Goal: Information Seeking & Learning: Learn about a topic

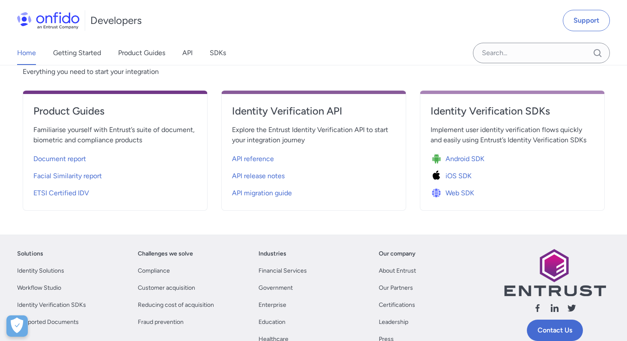
scroll to position [459, 0]
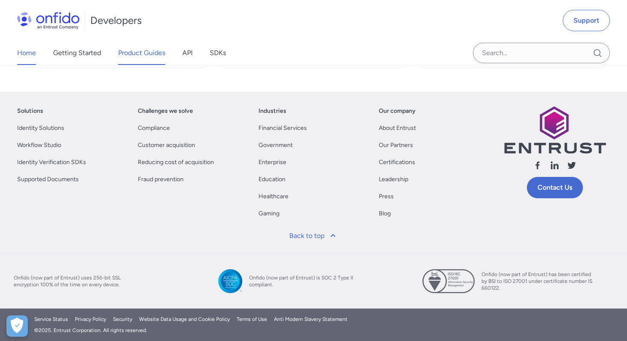
click at [154, 61] on link "Product Guides" at bounding box center [141, 53] width 47 height 24
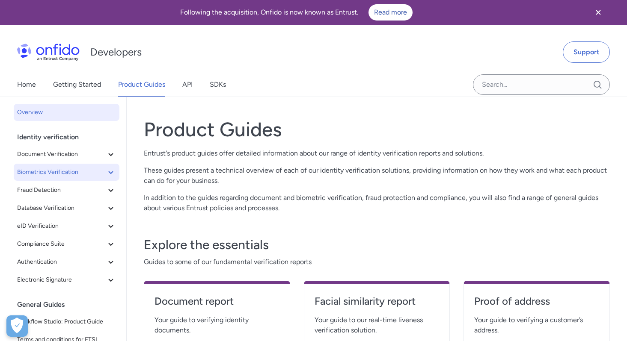
click at [83, 174] on span "Biometrics Verification" at bounding box center [61, 172] width 89 height 10
click at [85, 170] on span "Biometrics Verification" at bounding box center [61, 172] width 89 height 10
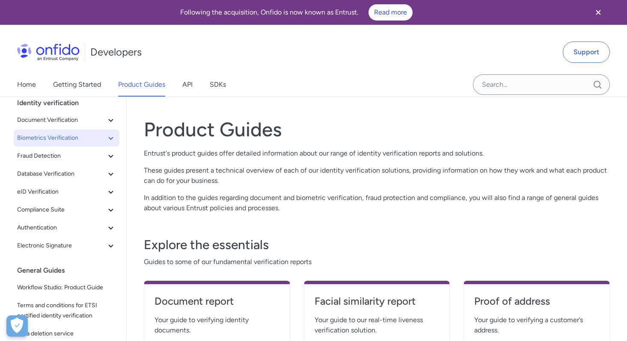
scroll to position [41, 0]
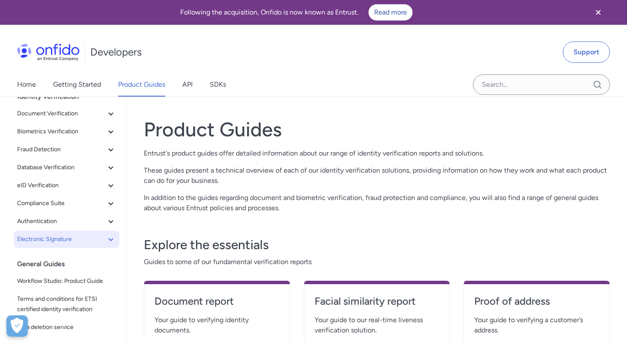
click at [66, 235] on span "Electronic Signature" at bounding box center [61, 240] width 89 height 10
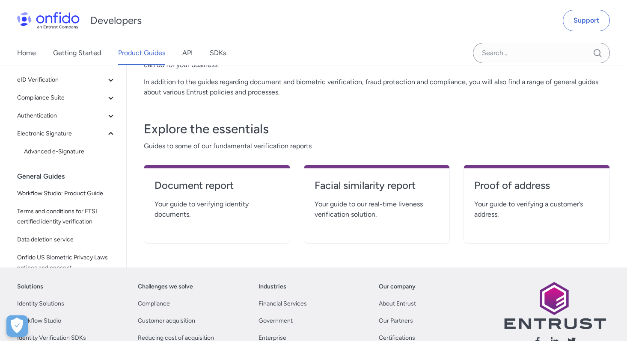
scroll to position [32, 0]
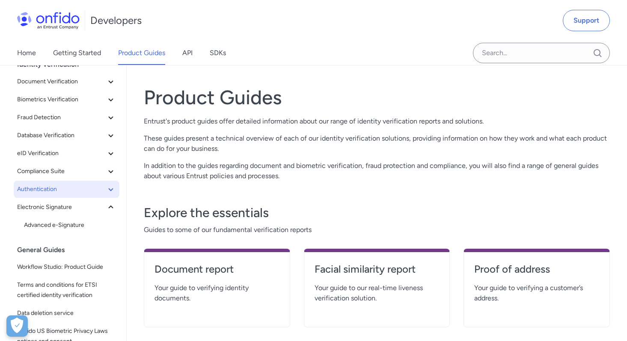
click at [46, 190] on span "Authentication" at bounding box center [61, 189] width 89 height 10
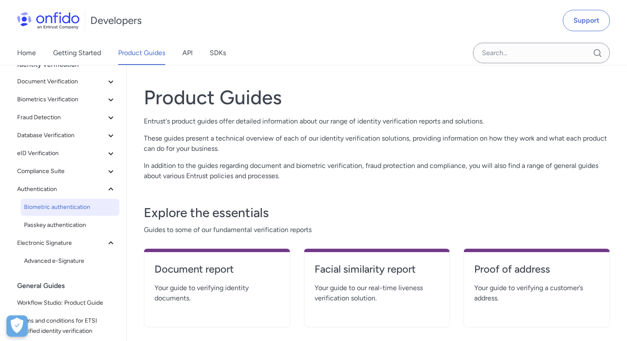
click at [53, 211] on span "Biometric authentication" at bounding box center [70, 207] width 92 height 10
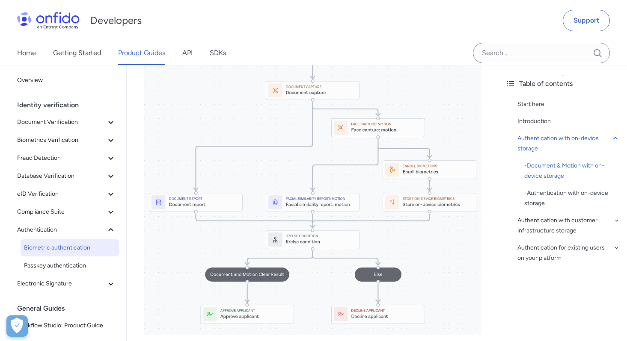
scroll to position [625, 0]
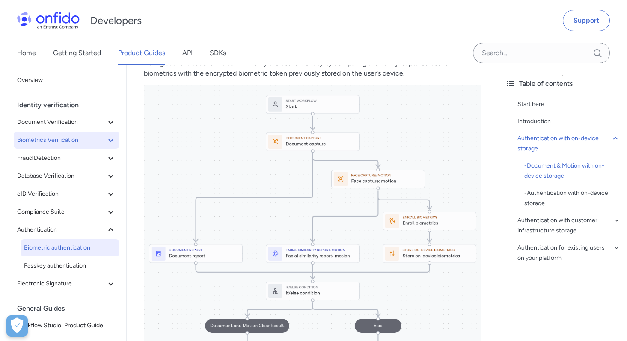
click at [53, 142] on span "Biometrics Verification" at bounding box center [61, 140] width 89 height 10
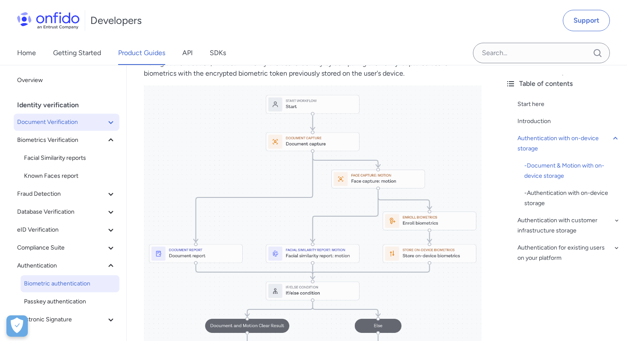
click at [59, 126] on span "Document Verification" at bounding box center [61, 122] width 89 height 10
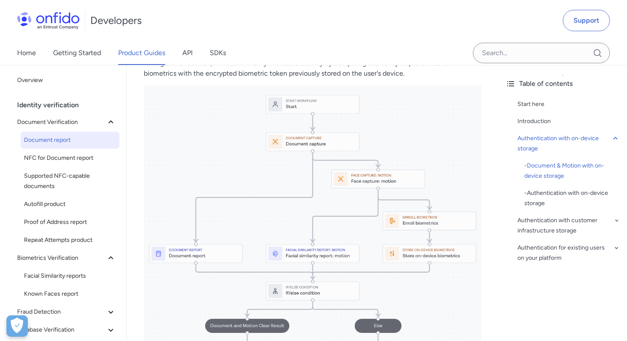
click at [59, 137] on span "Document report" at bounding box center [70, 140] width 92 height 10
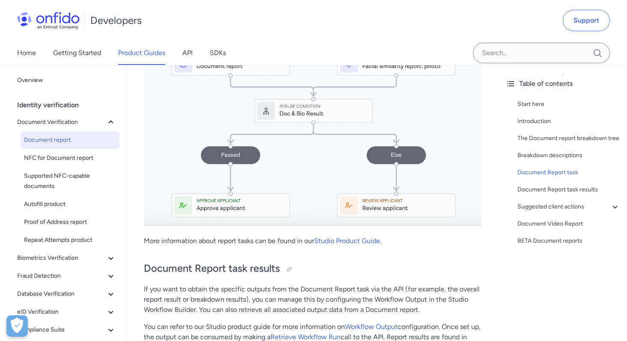
scroll to position [4069, 0]
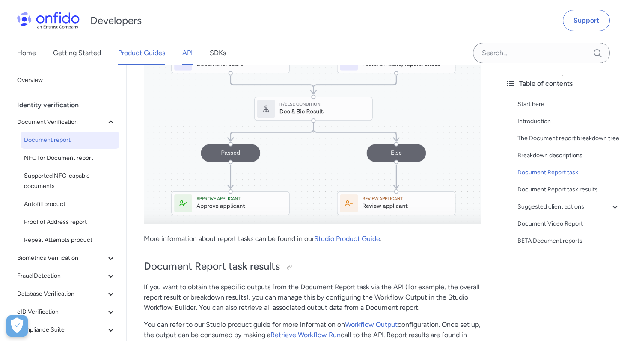
click at [185, 46] on link "API" at bounding box center [187, 53] width 10 height 24
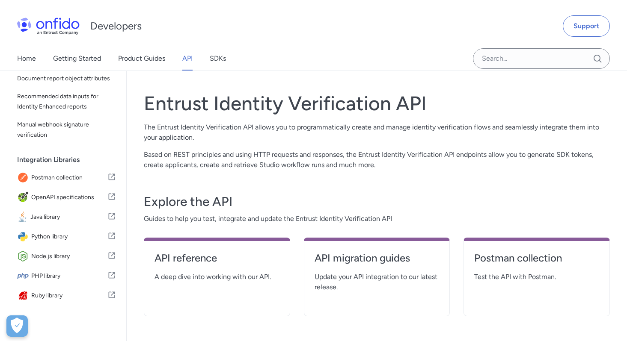
scroll to position [27, 0]
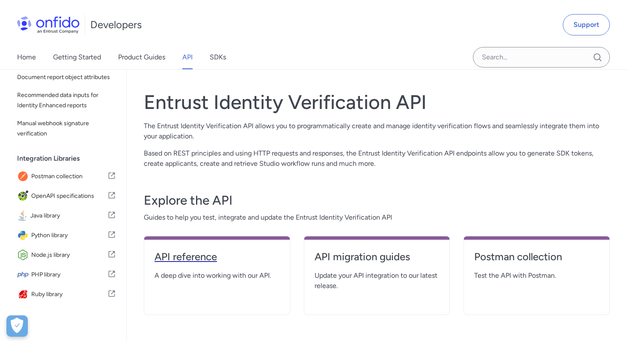
click at [206, 259] on h4 "API reference" at bounding box center [216, 257] width 125 height 14
select select "http"
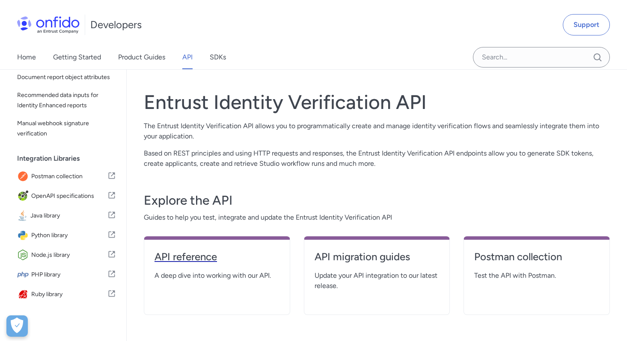
select select "http"
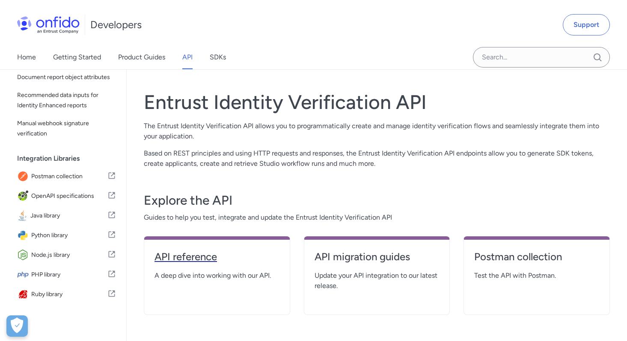
select select "http"
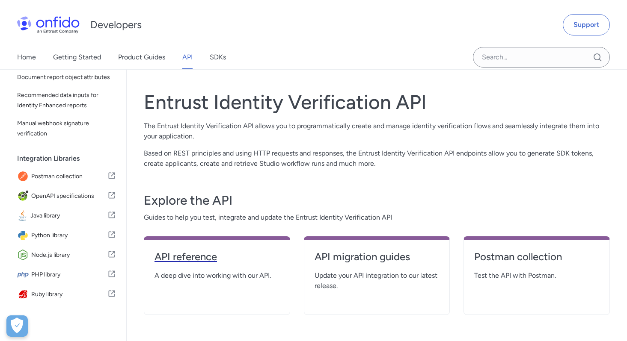
select select "http"
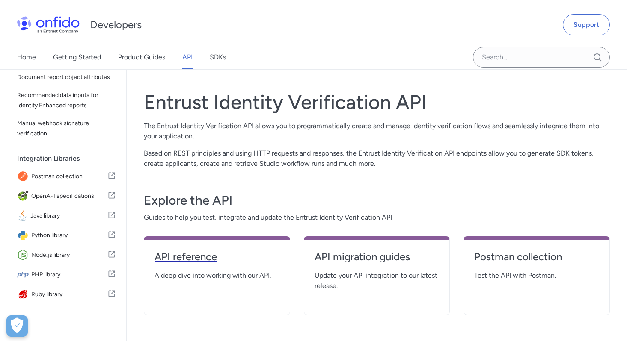
select select "http"
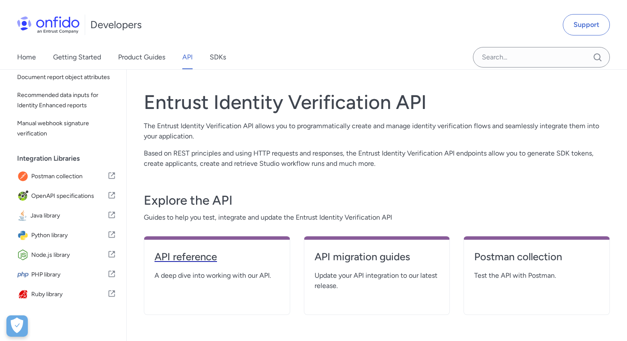
select select "http"
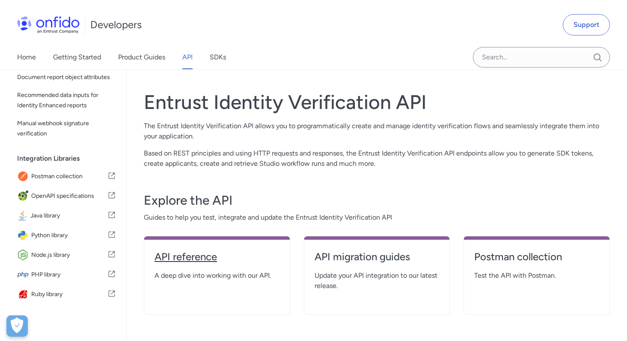
select select "http"
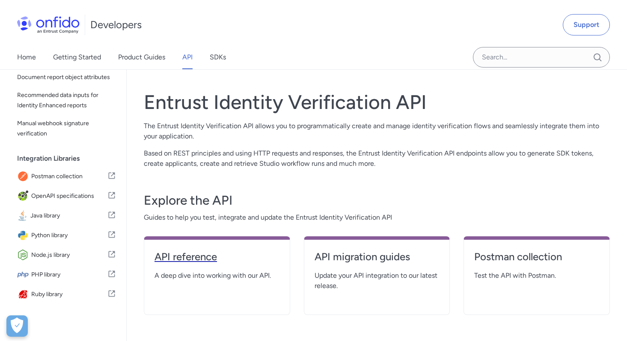
select select "http"
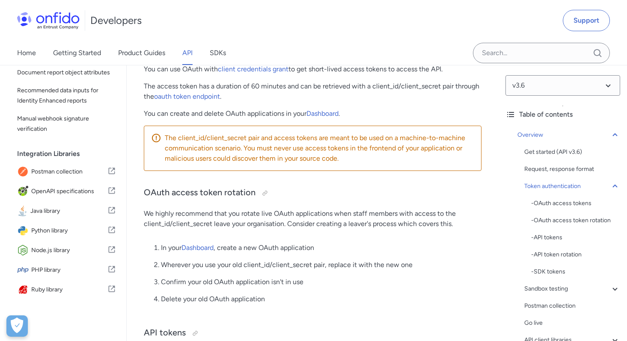
scroll to position [502, 0]
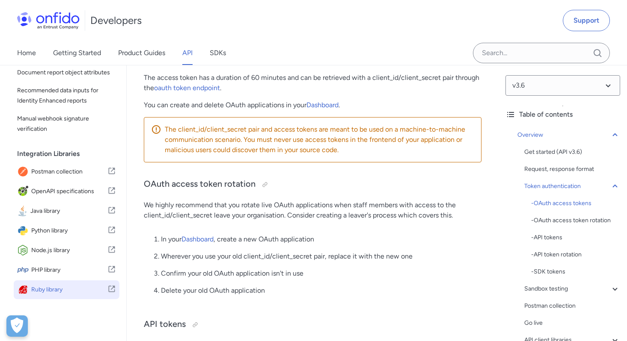
click at [75, 282] on link "Ruby library" at bounding box center [67, 290] width 106 height 19
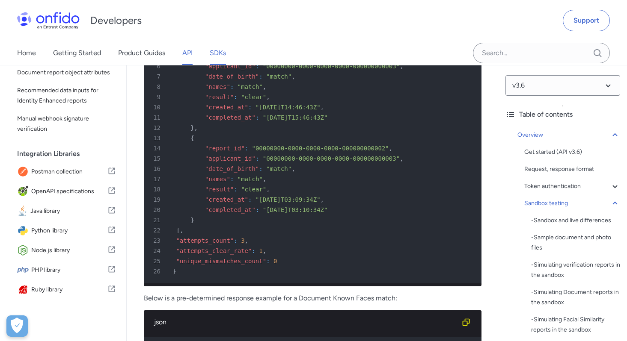
scroll to position [4462, 0]
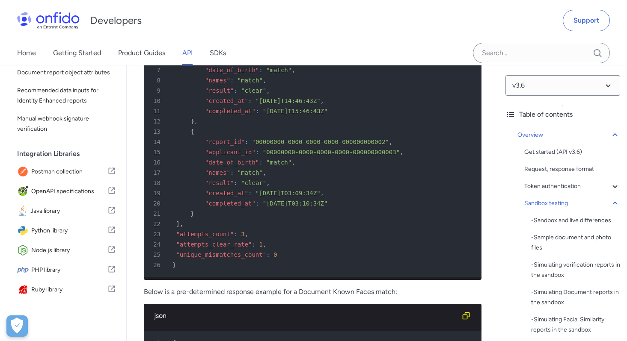
click at [51, 24] on img at bounding box center [48, 20] width 62 height 17
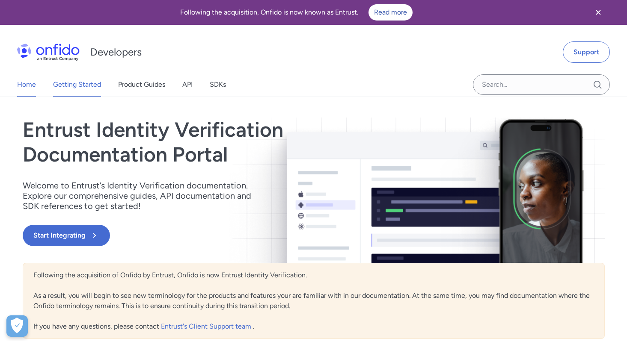
click at [68, 83] on link "Getting Started" at bounding box center [77, 85] width 48 height 24
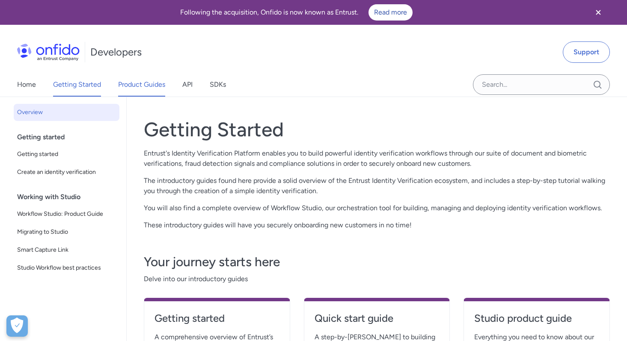
click at [134, 85] on link "Product Guides" at bounding box center [141, 85] width 47 height 24
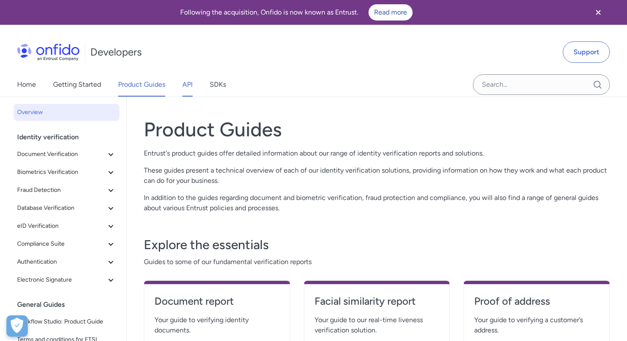
click at [189, 84] on link "API" at bounding box center [187, 85] width 10 height 24
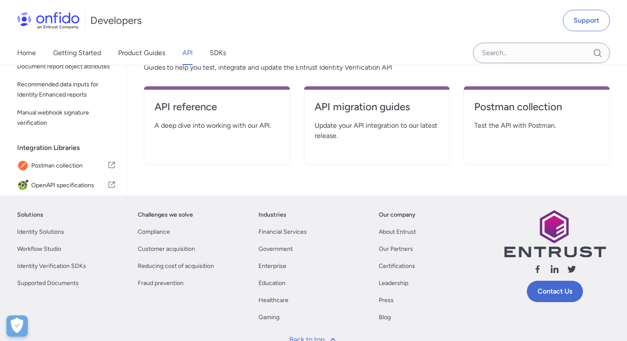
scroll to position [172, 0]
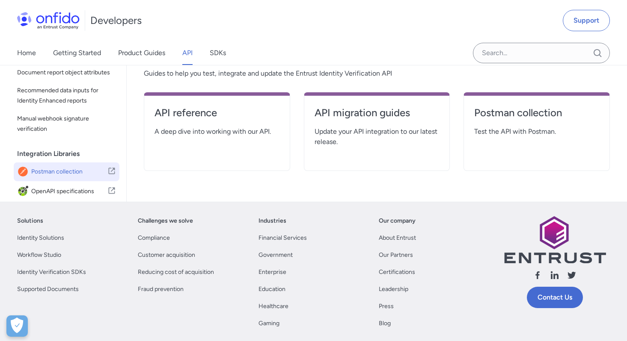
click at [72, 171] on span "Postman collection" at bounding box center [69, 172] width 76 height 12
